Goal: Information Seeking & Learning: Find specific fact

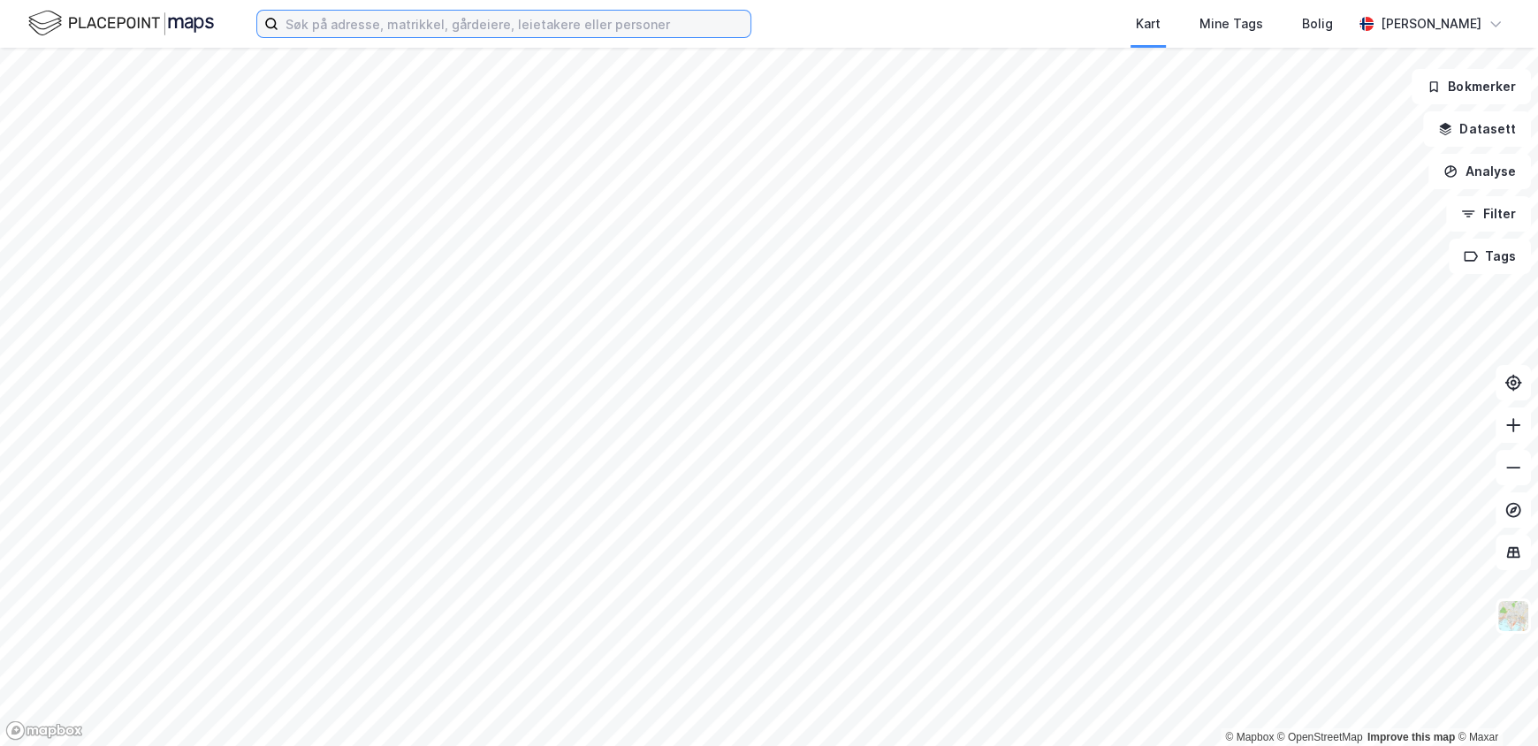
click at [409, 25] on input at bounding box center [514, 24] width 472 height 27
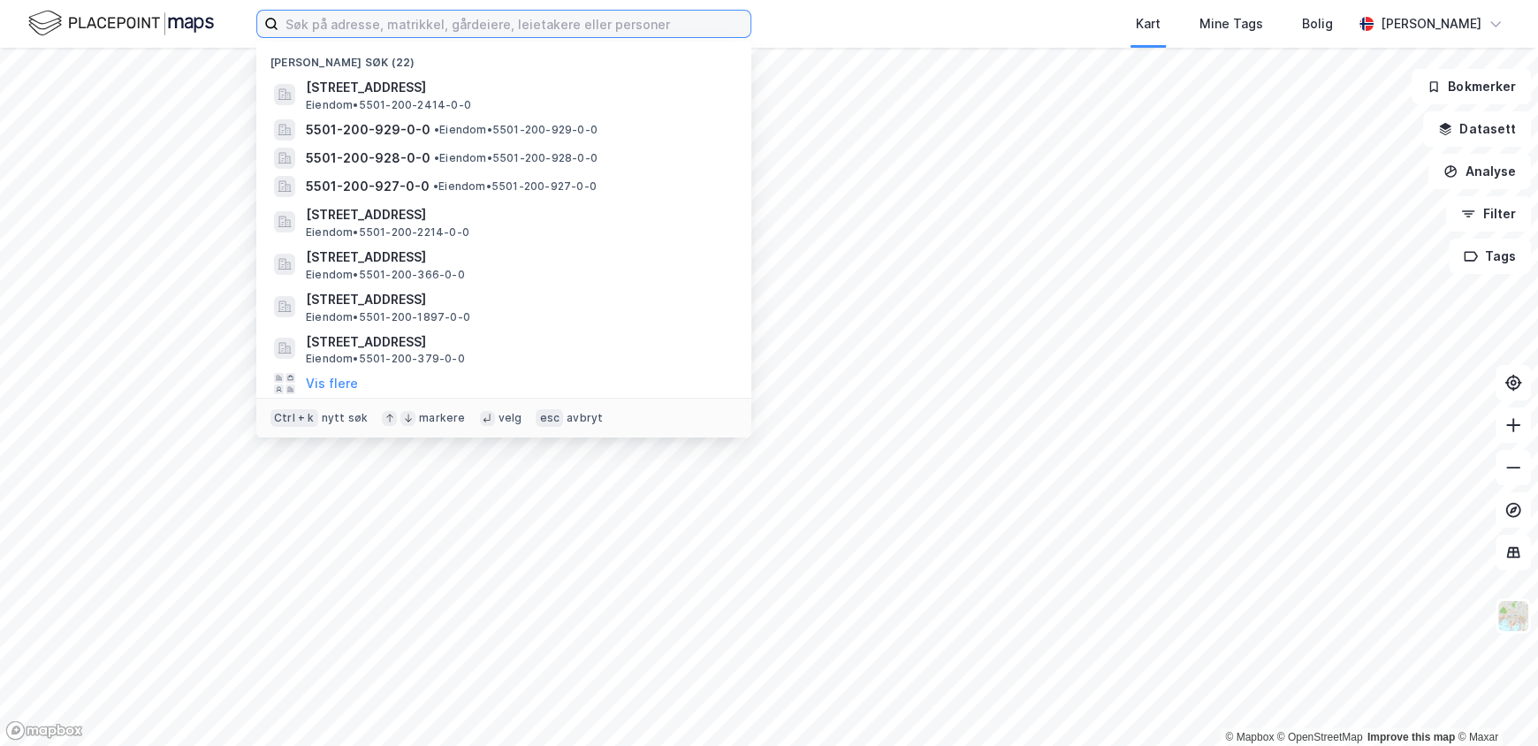
type input "s"
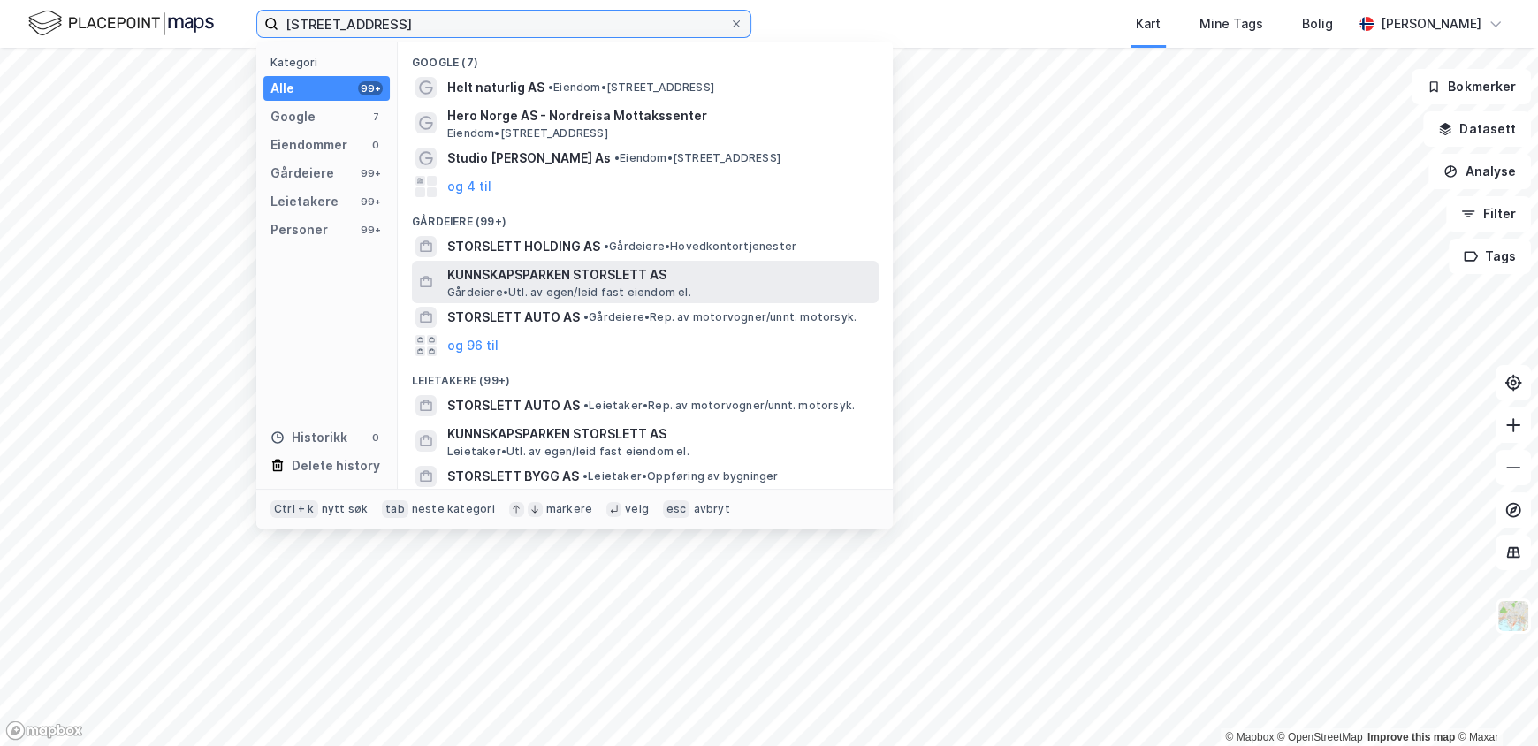
type input "[STREET_ADDRESS]"
click at [714, 287] on div "KUNNSKAPSPARKEN STORSLETT AS Gårdeiere • Utl. av egen/leid fast eiendom el." at bounding box center [661, 281] width 428 height 35
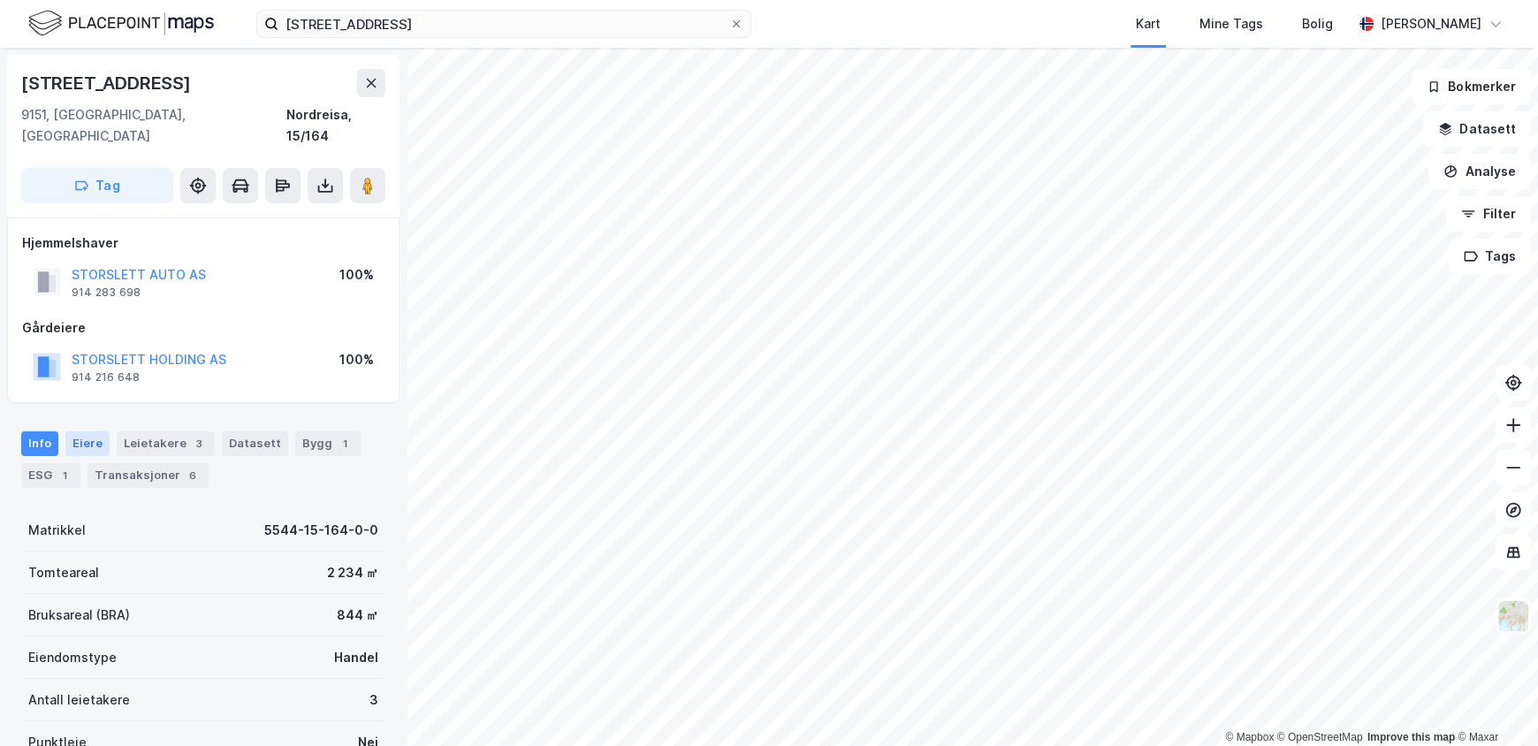
click at [81, 431] on div "Eiere" at bounding box center [87, 443] width 44 height 25
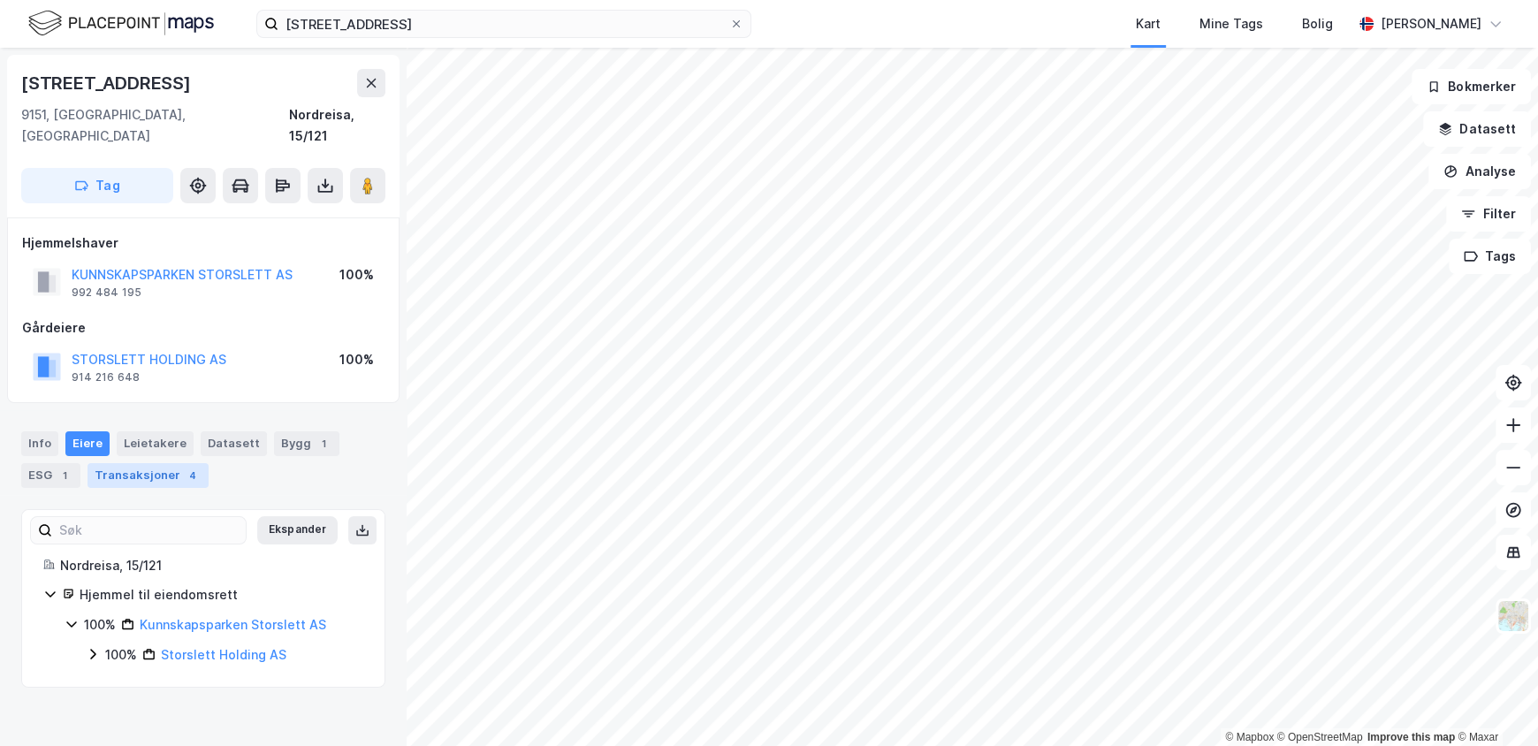
click at [175, 463] on div "Transaksjoner 4" at bounding box center [148, 475] width 121 height 25
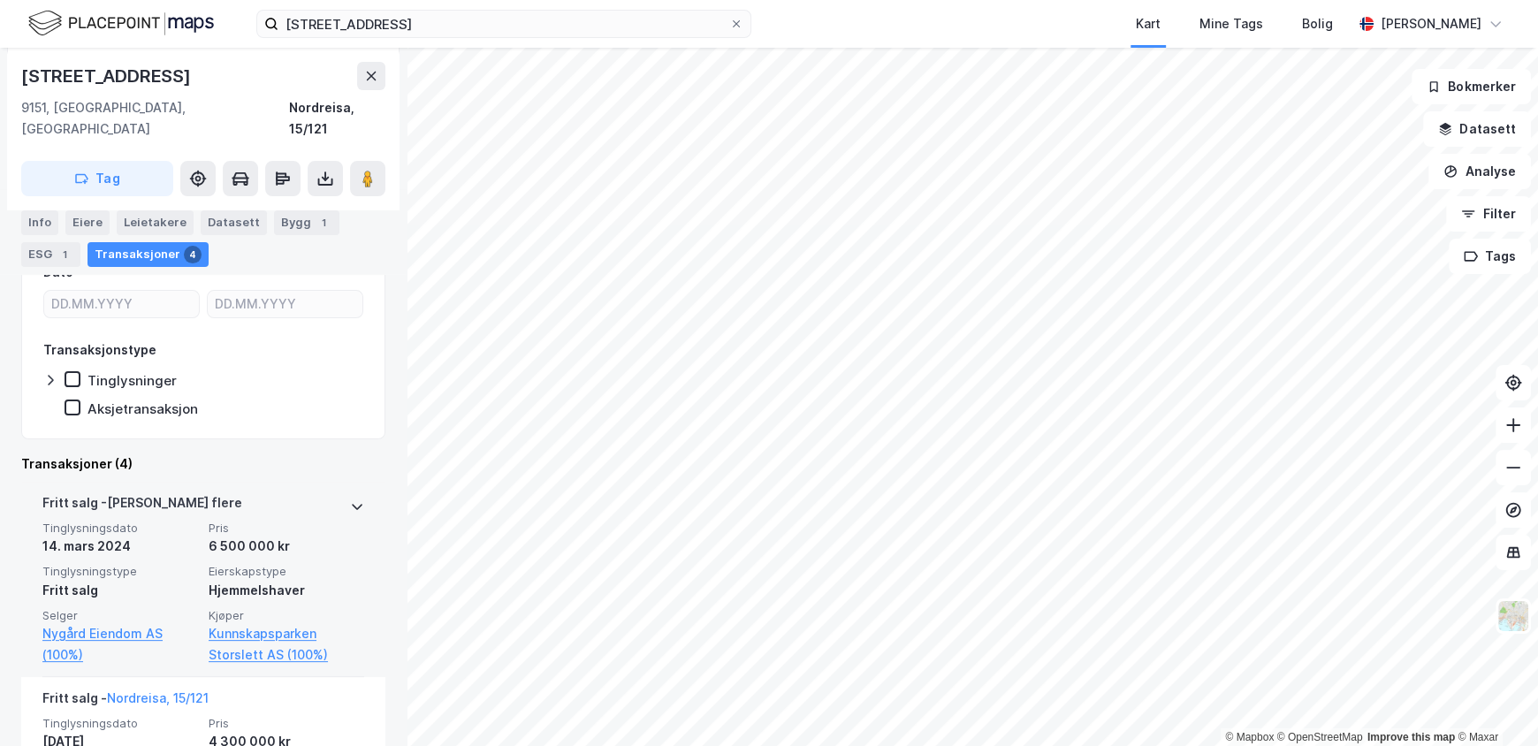
scroll to position [425, 0]
